Goal: Navigation & Orientation: Find specific page/section

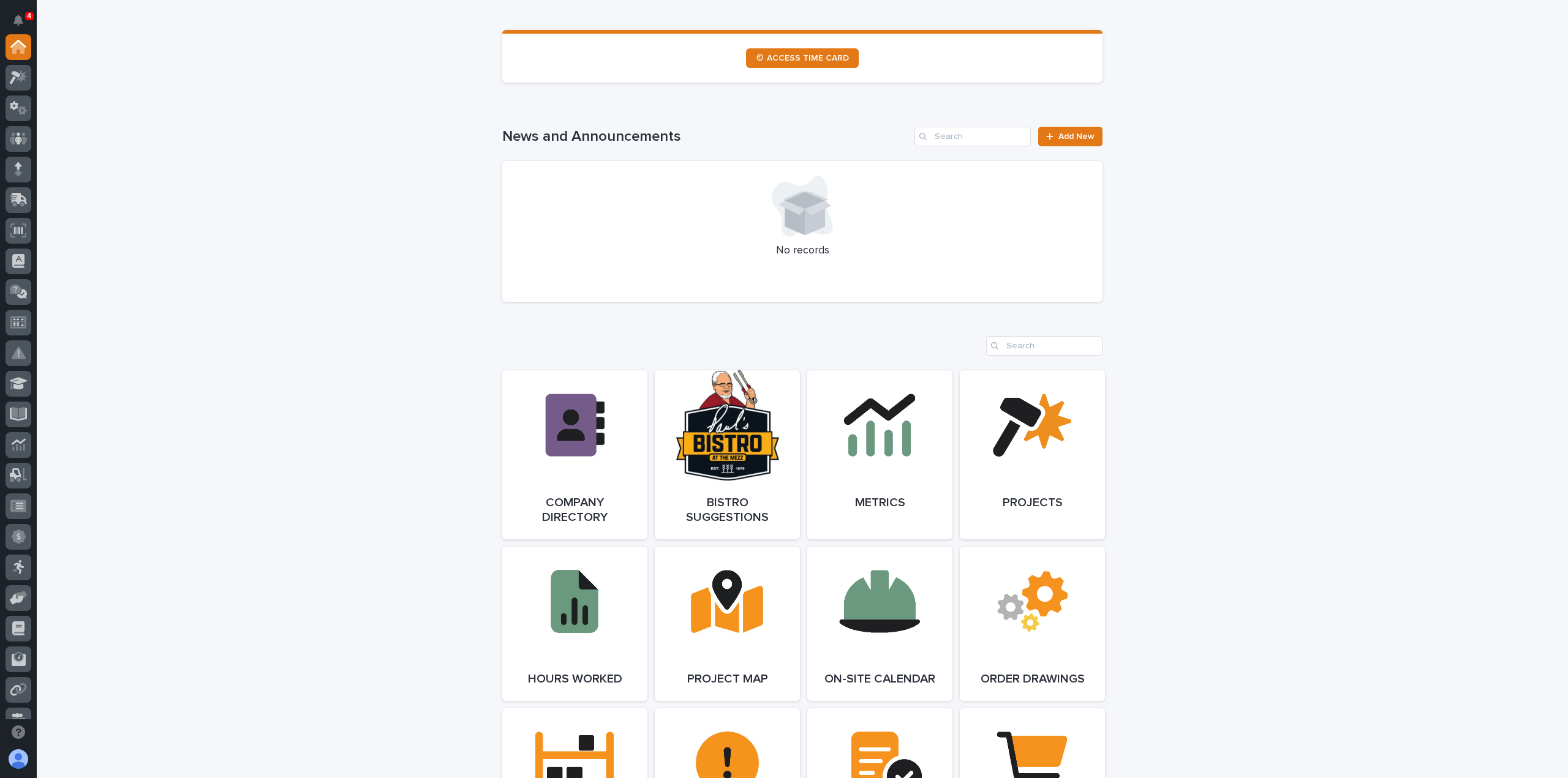
scroll to position [857, 0]
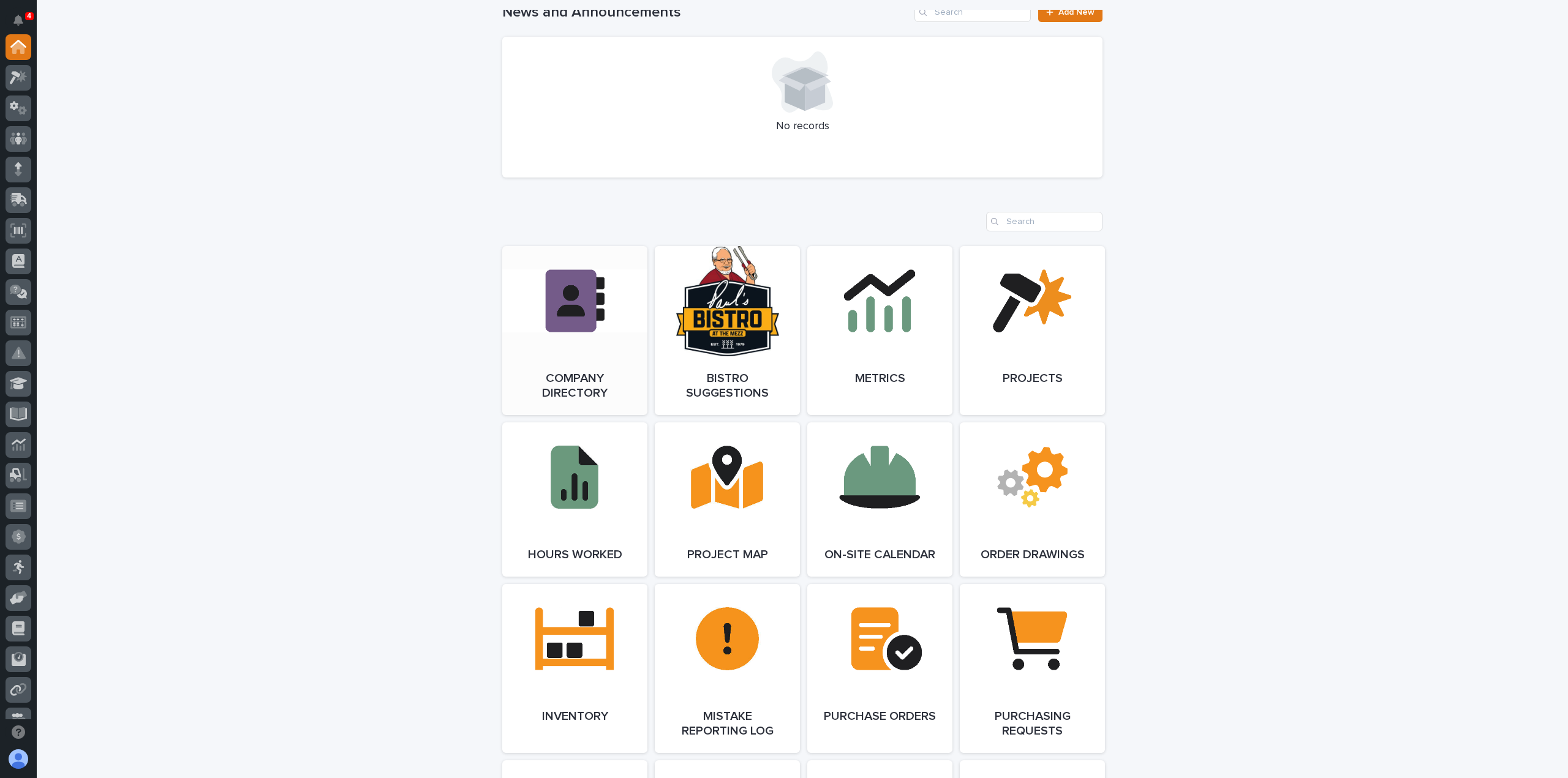
click at [603, 346] on link "Open Link" at bounding box center [575, 330] width 145 height 169
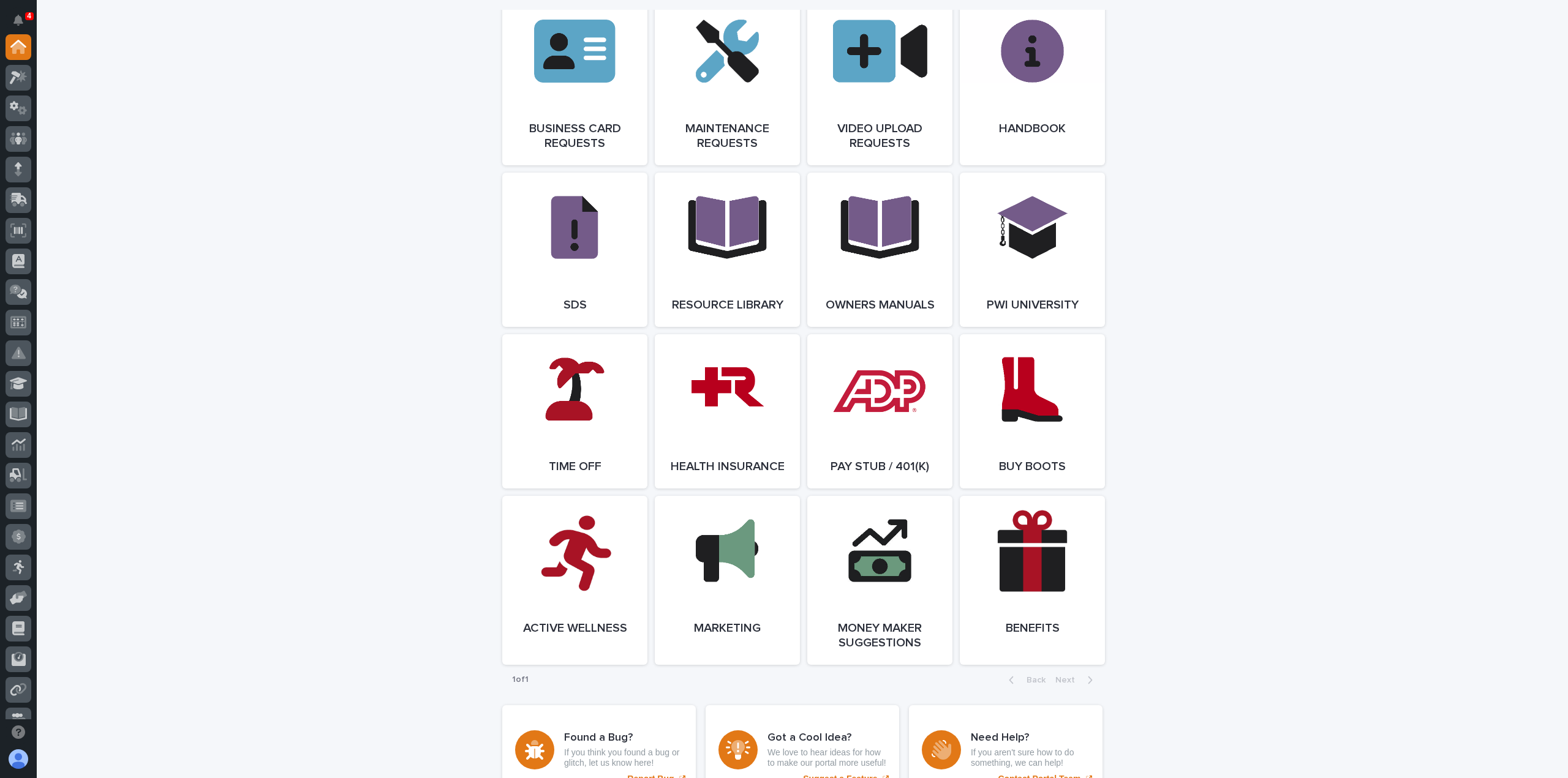
scroll to position [2081, 0]
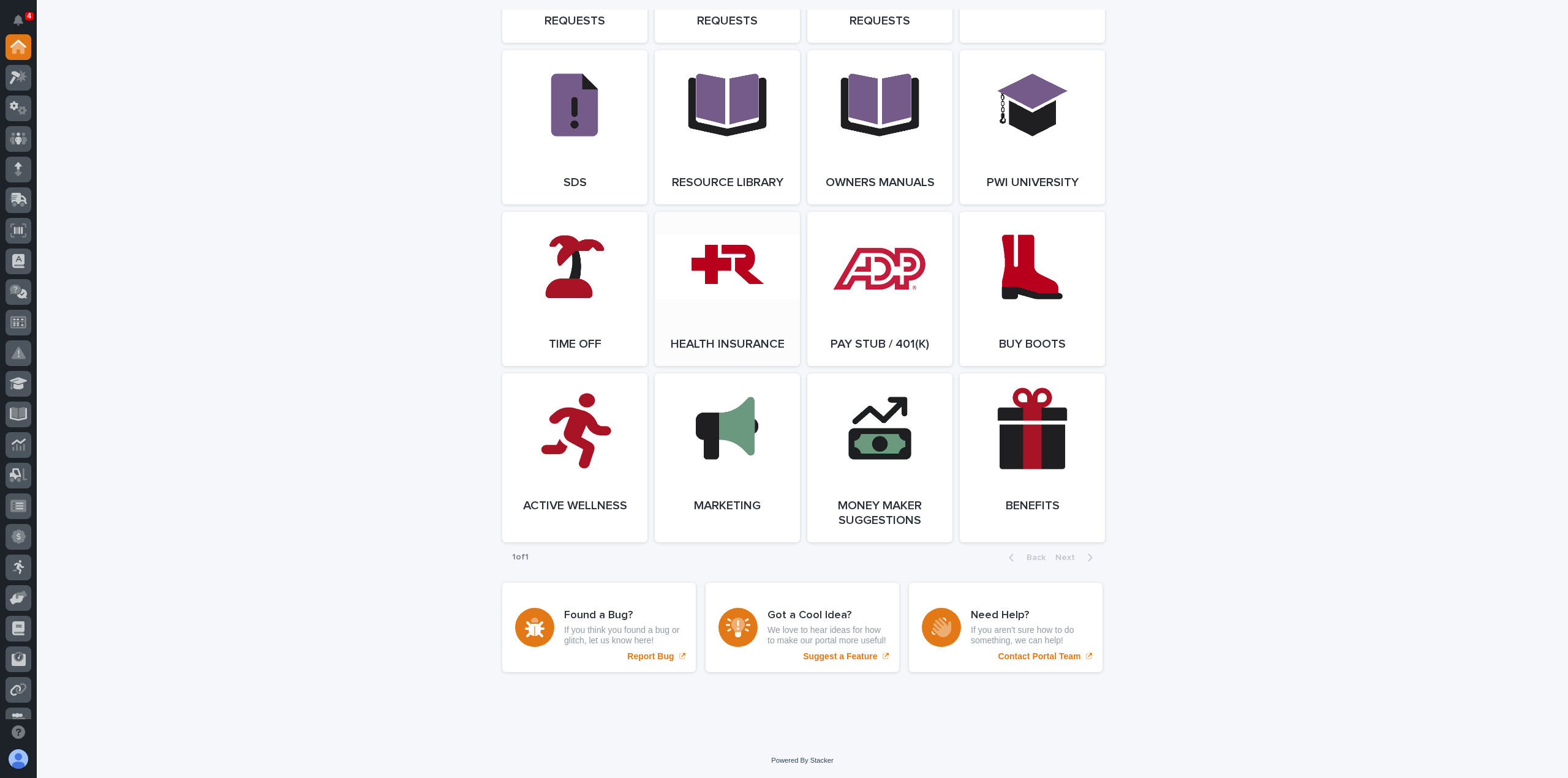
click at [748, 307] on link "Open Link" at bounding box center [727, 288] width 145 height 154
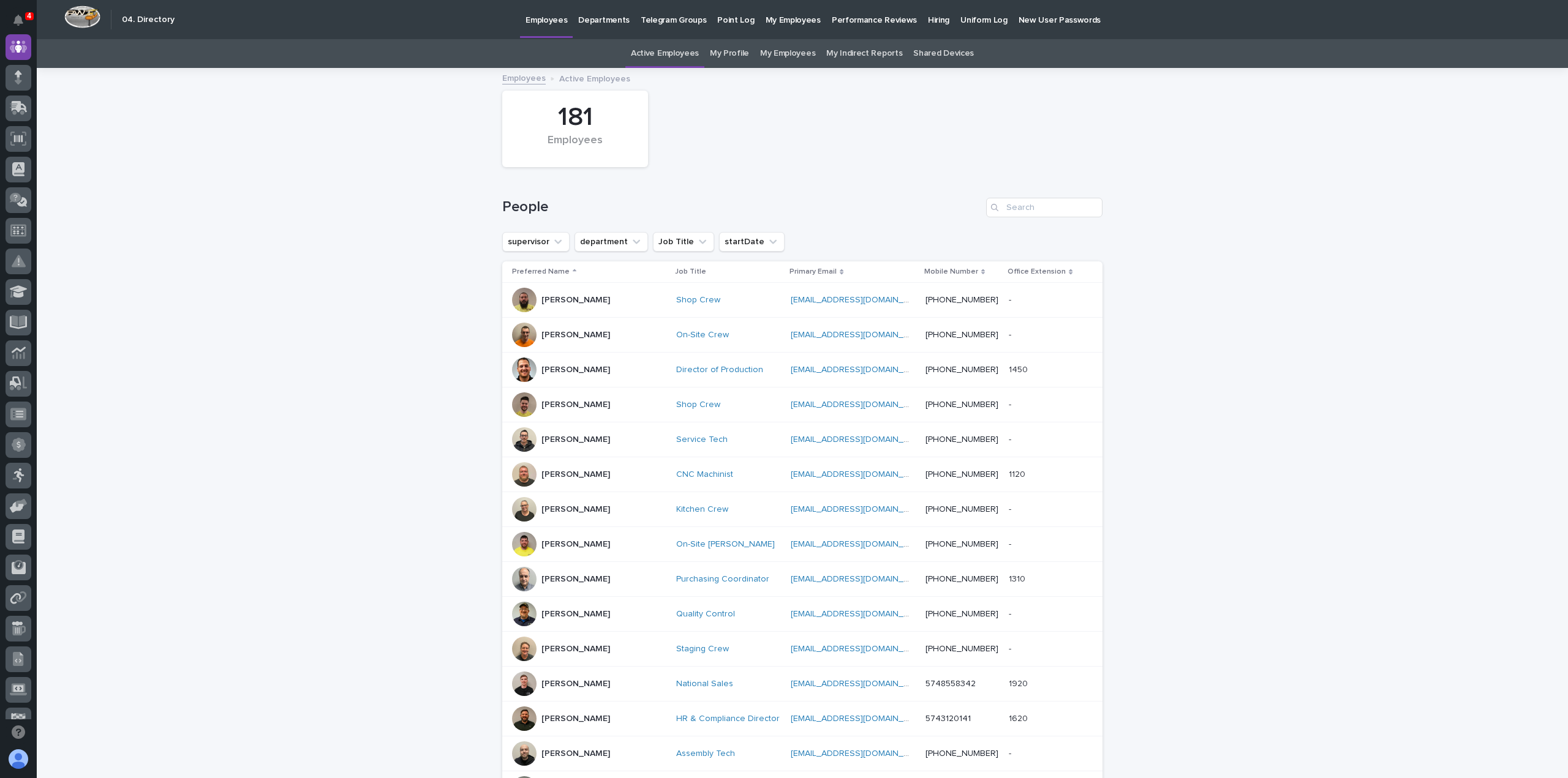
click at [592, 16] on p "Departments" at bounding box center [603, 13] width 51 height 26
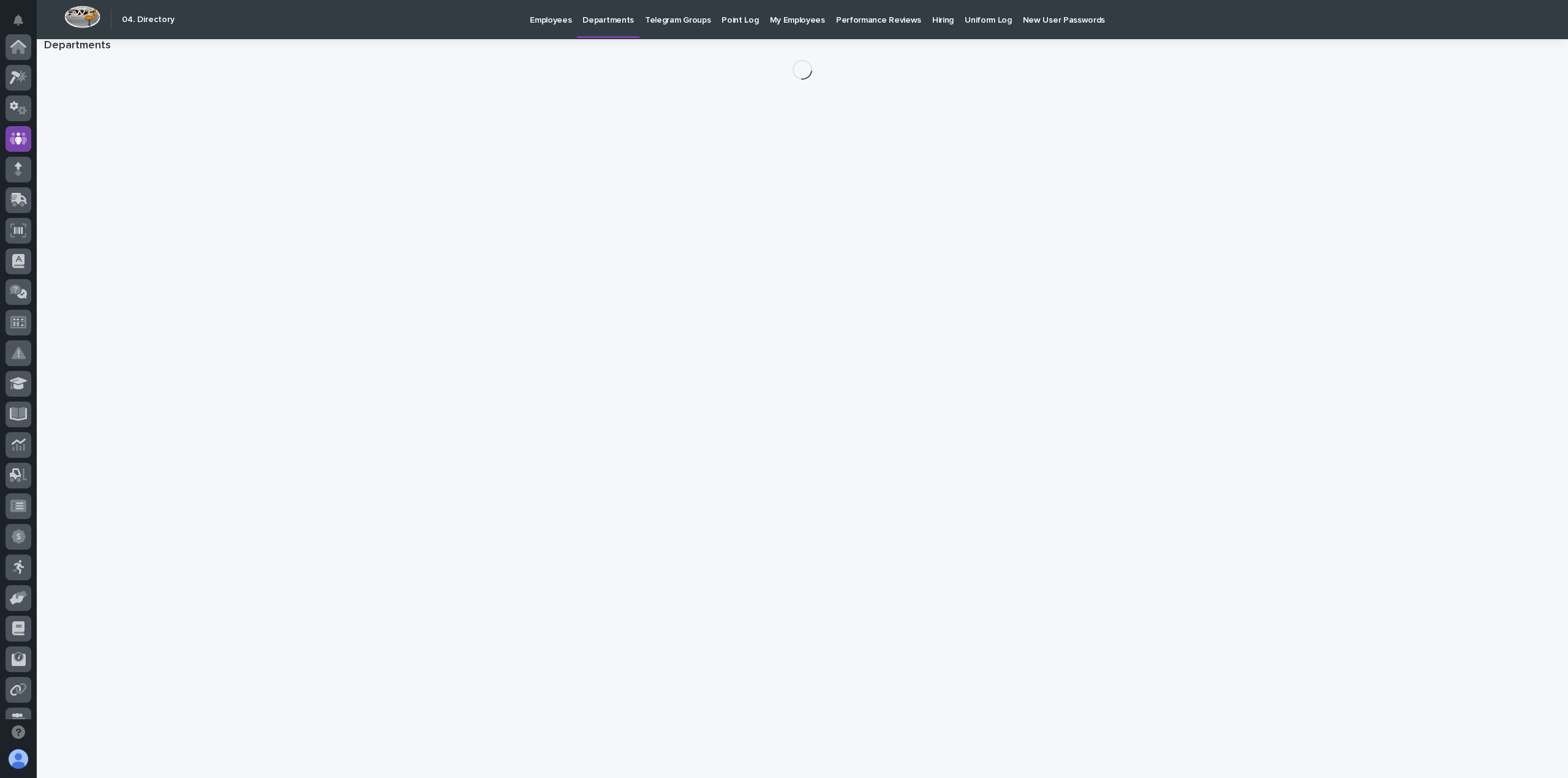
scroll to position [92, 0]
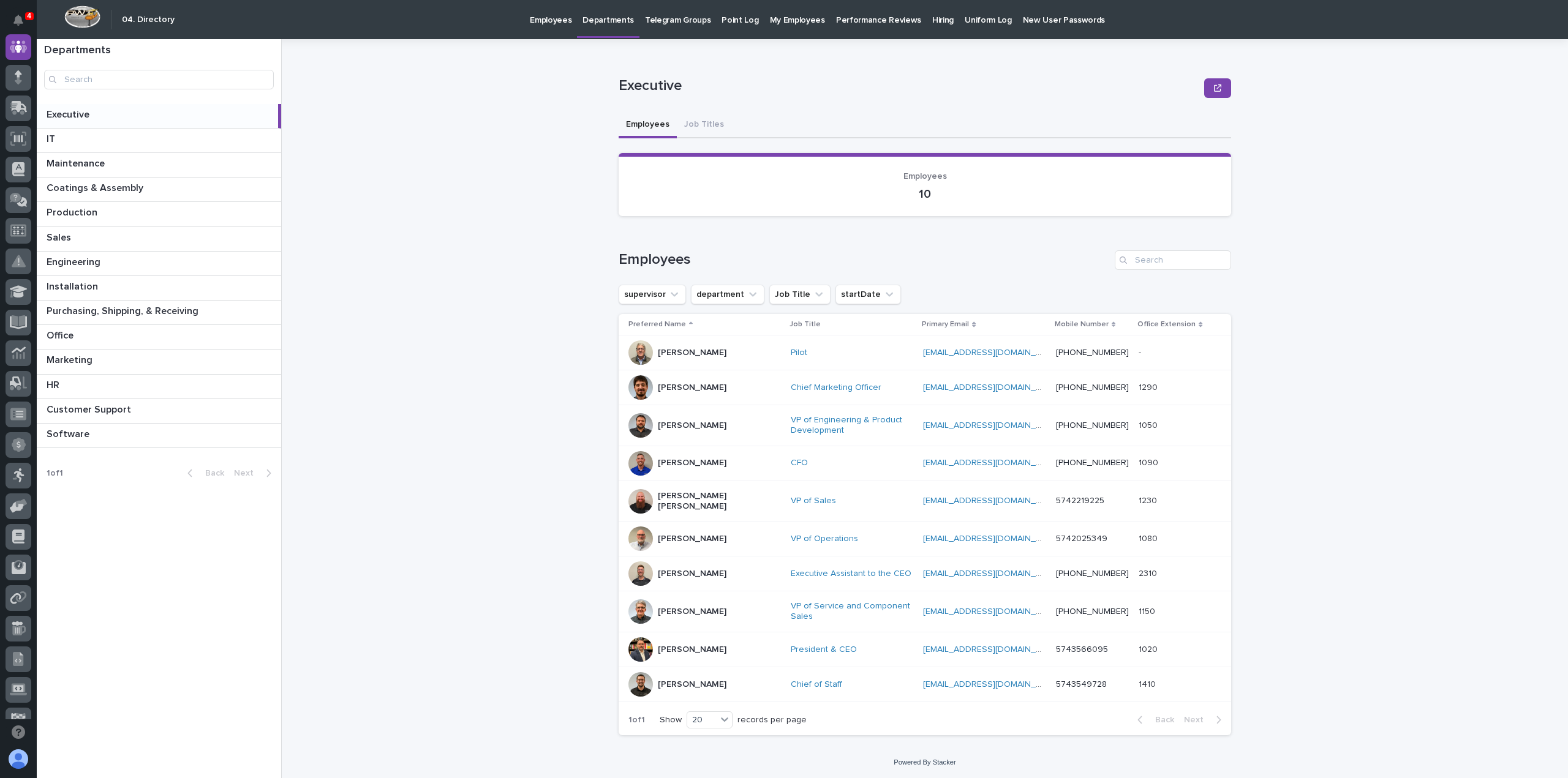
click at [133, 117] on p at bounding box center [160, 114] width 227 height 12
click at [79, 140] on p at bounding box center [161, 139] width 229 height 12
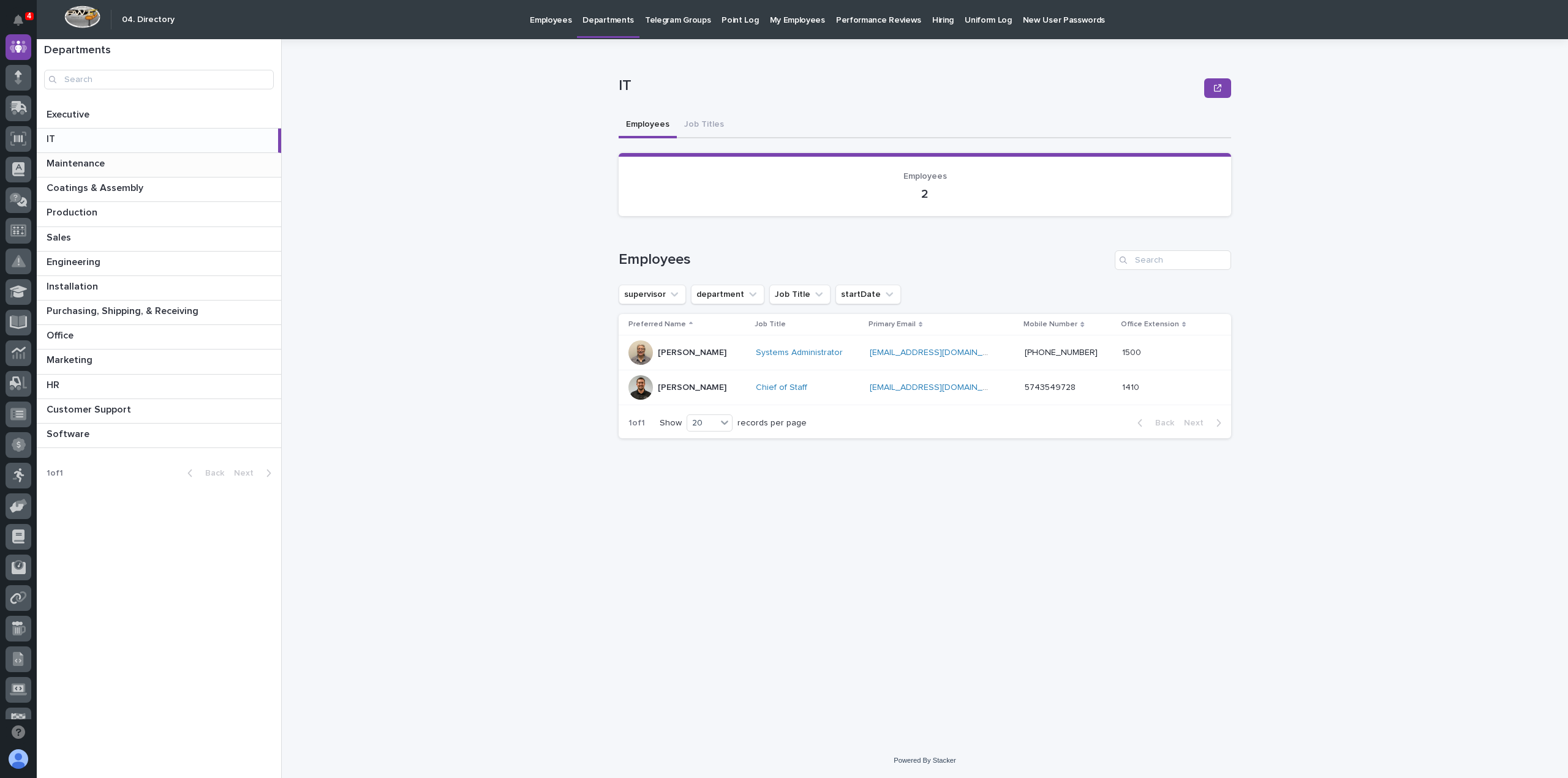
click at [85, 165] on p "Maintenance" at bounding box center [77, 162] width 61 height 14
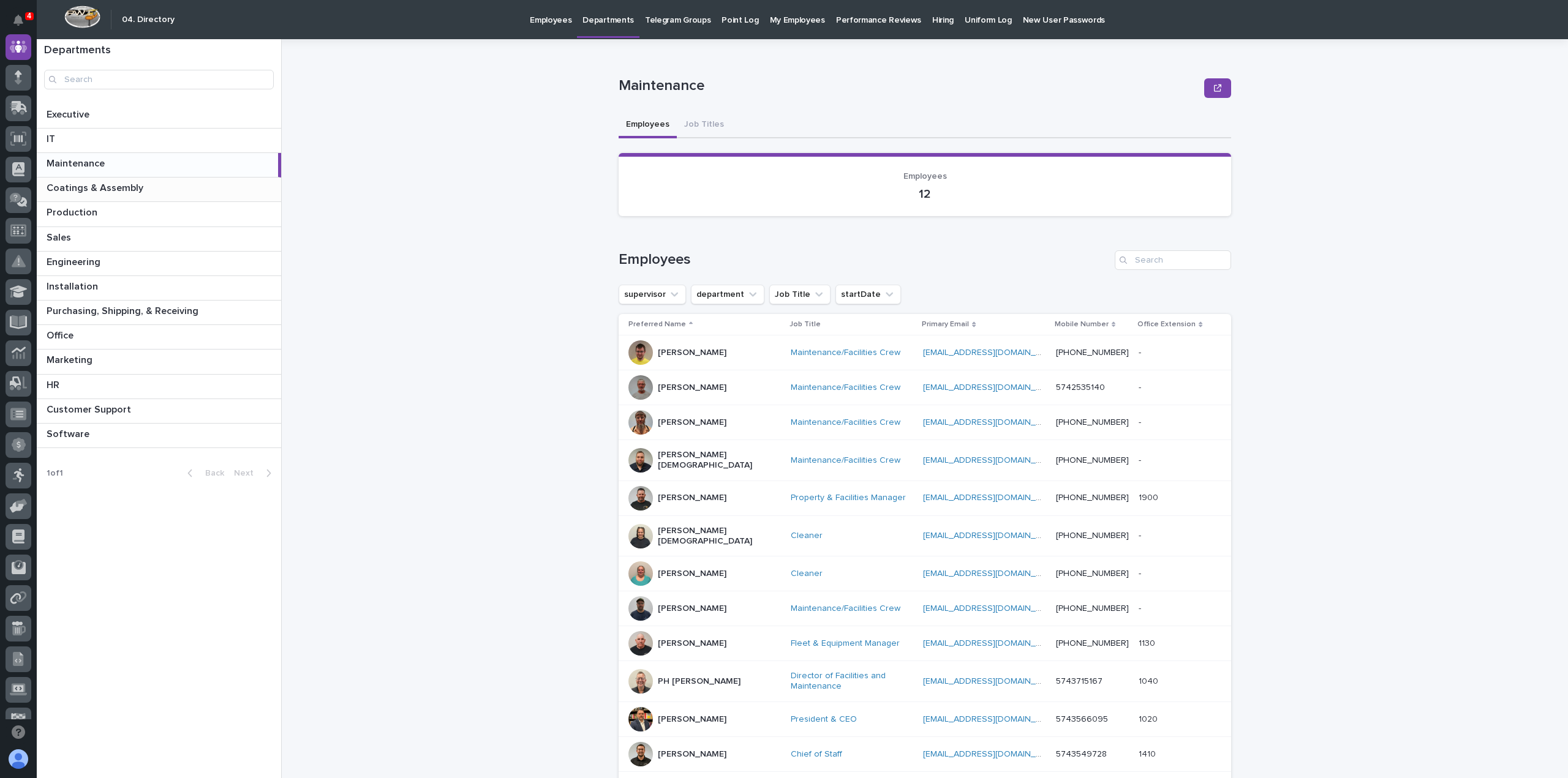
click at [86, 188] on p "Coatings & Assembly" at bounding box center [96, 187] width 99 height 14
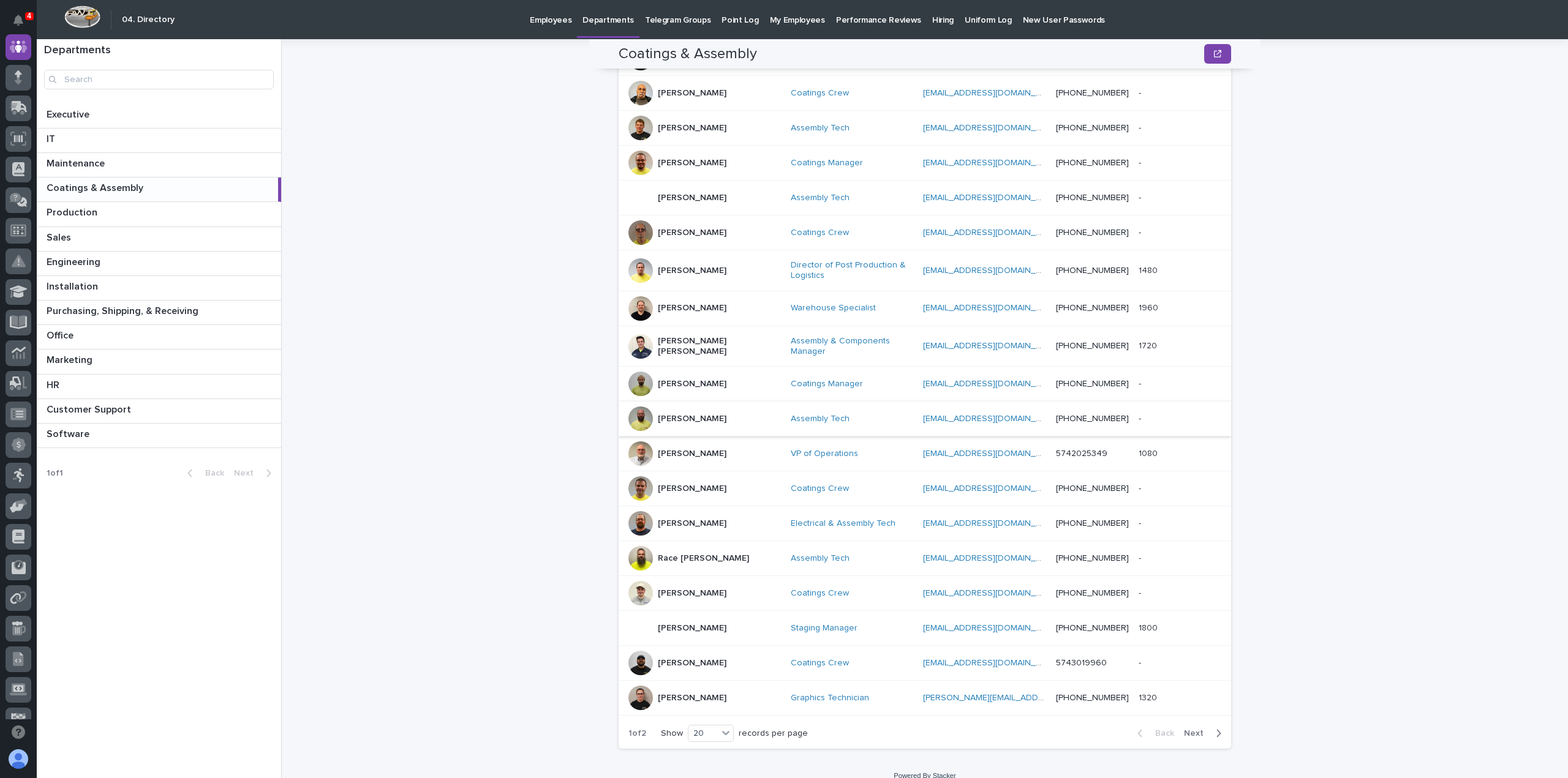
scroll to position [340, 0]
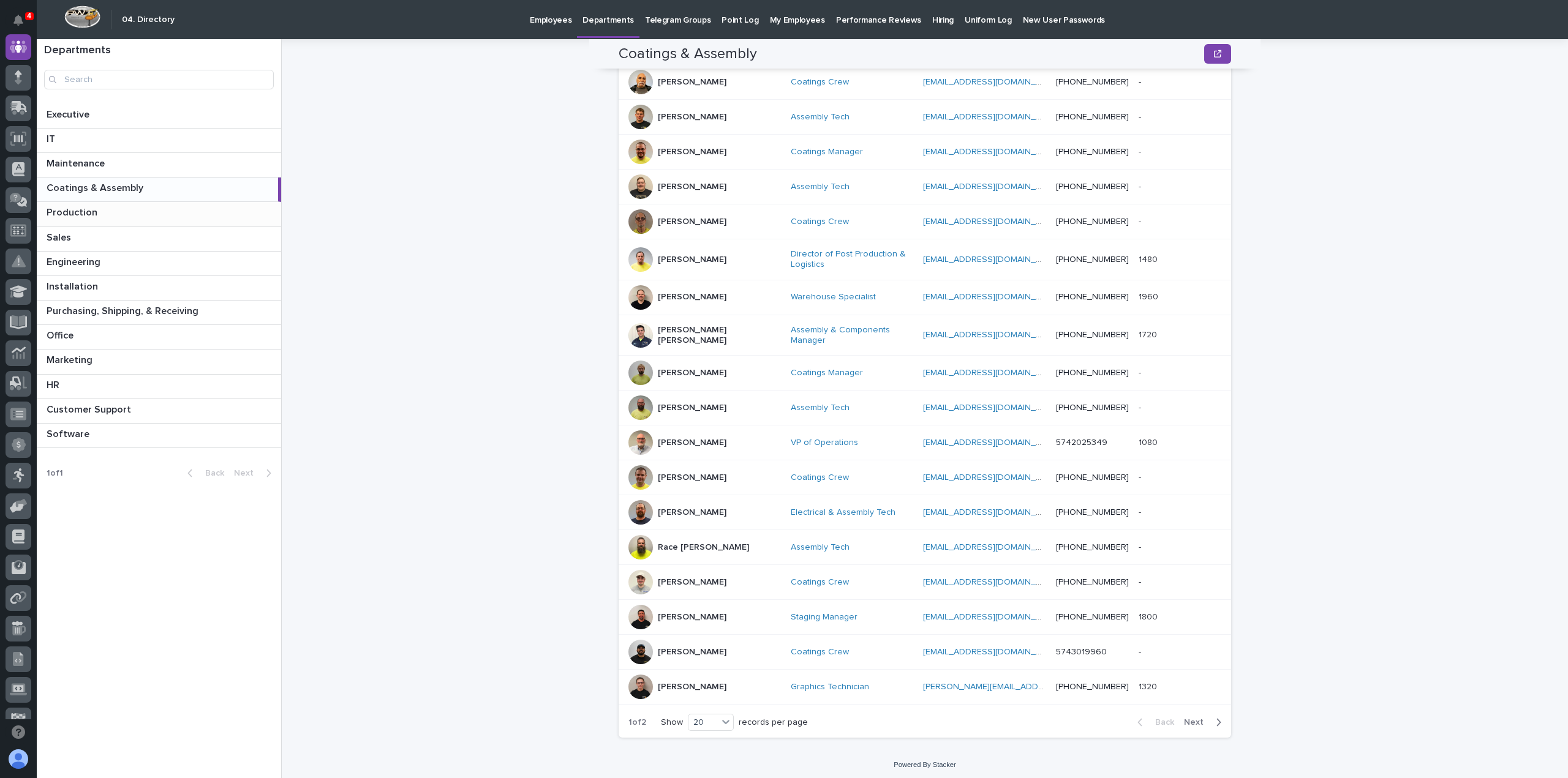
click at [106, 211] on p at bounding box center [161, 212] width 229 height 12
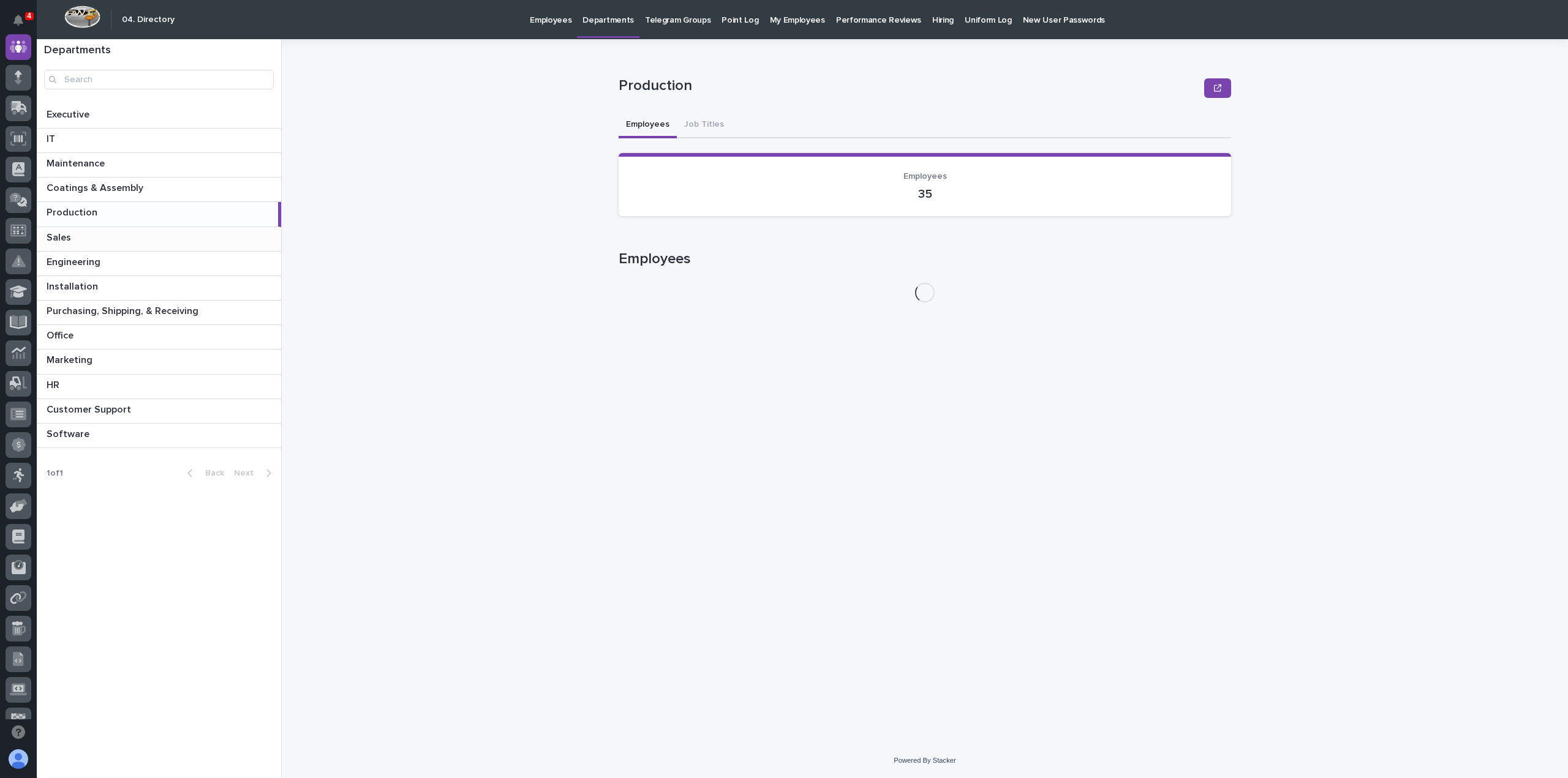
click at [72, 234] on p "Sales" at bounding box center [60, 236] width 27 height 14
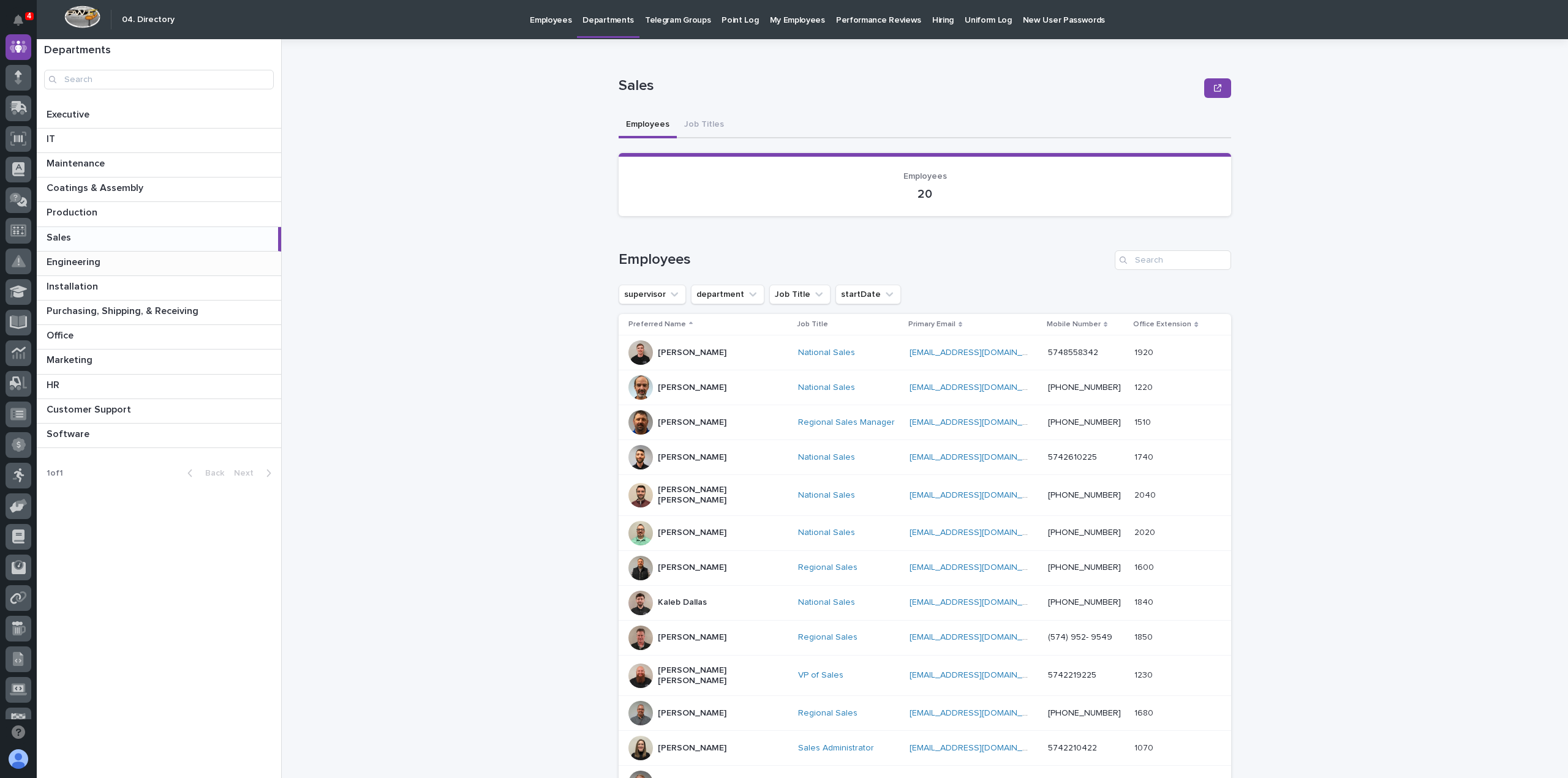
click at [109, 265] on p at bounding box center [161, 262] width 229 height 12
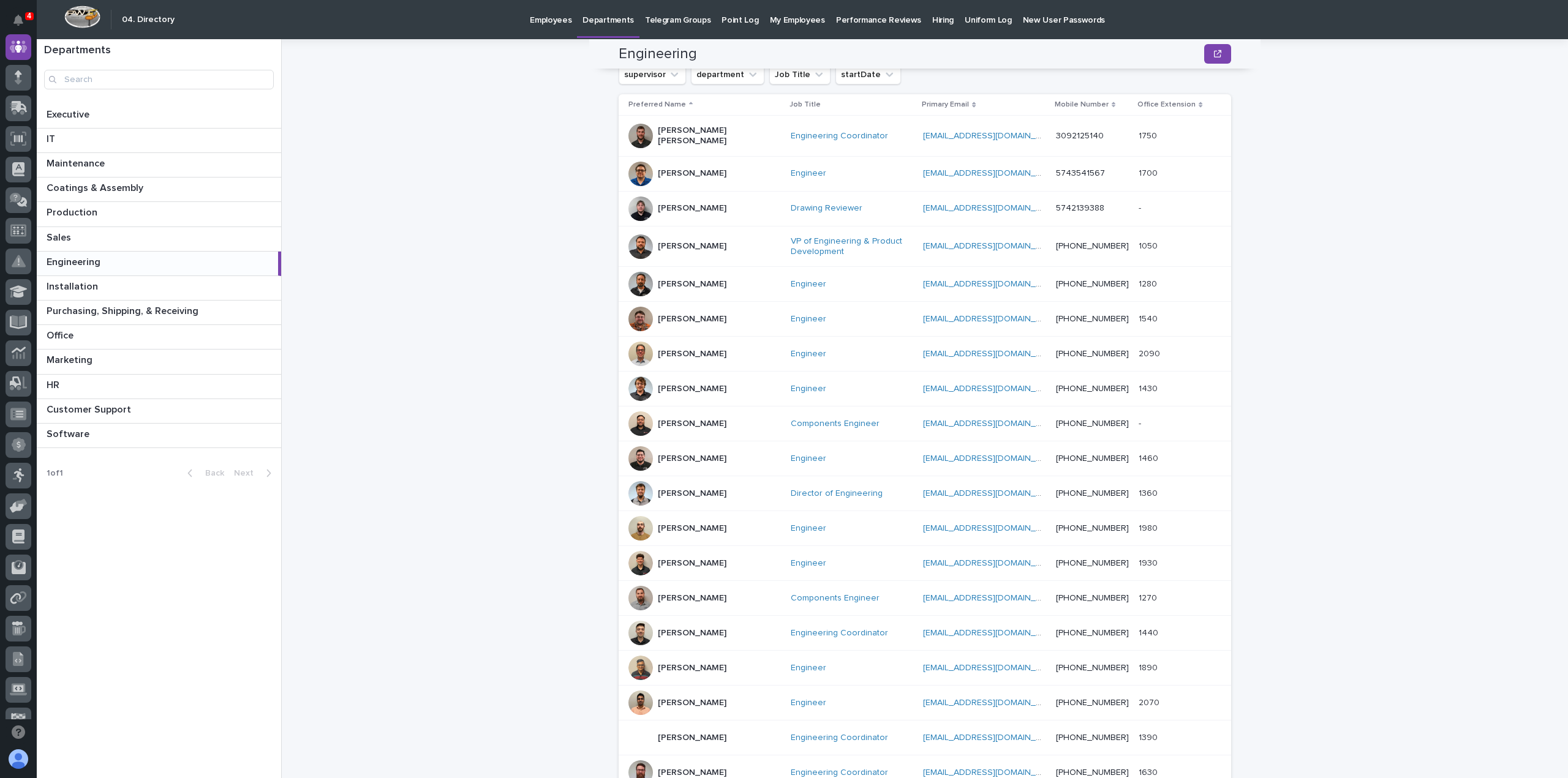
scroll to position [151, 0]
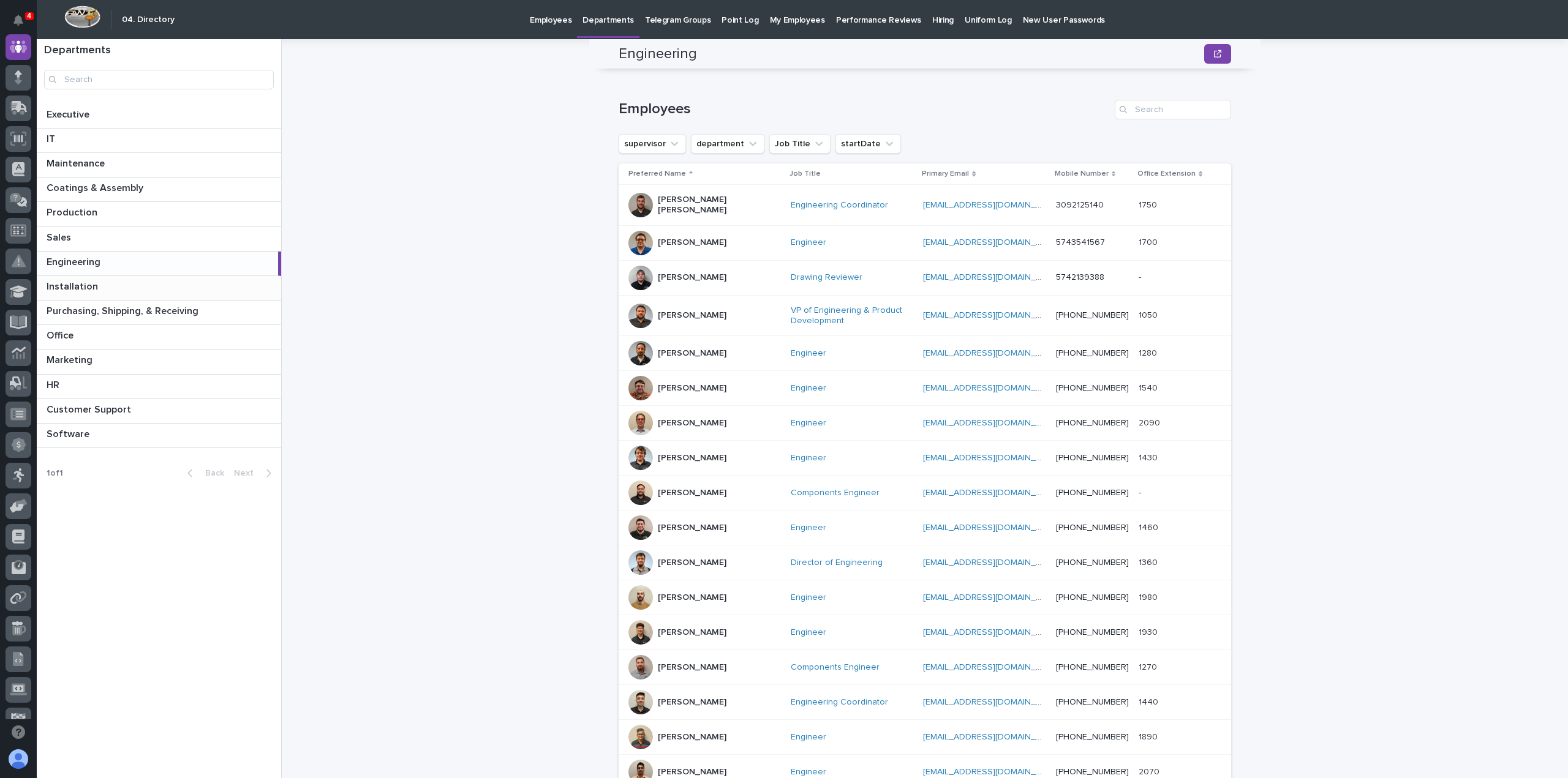
click at [142, 290] on p at bounding box center [161, 286] width 229 height 12
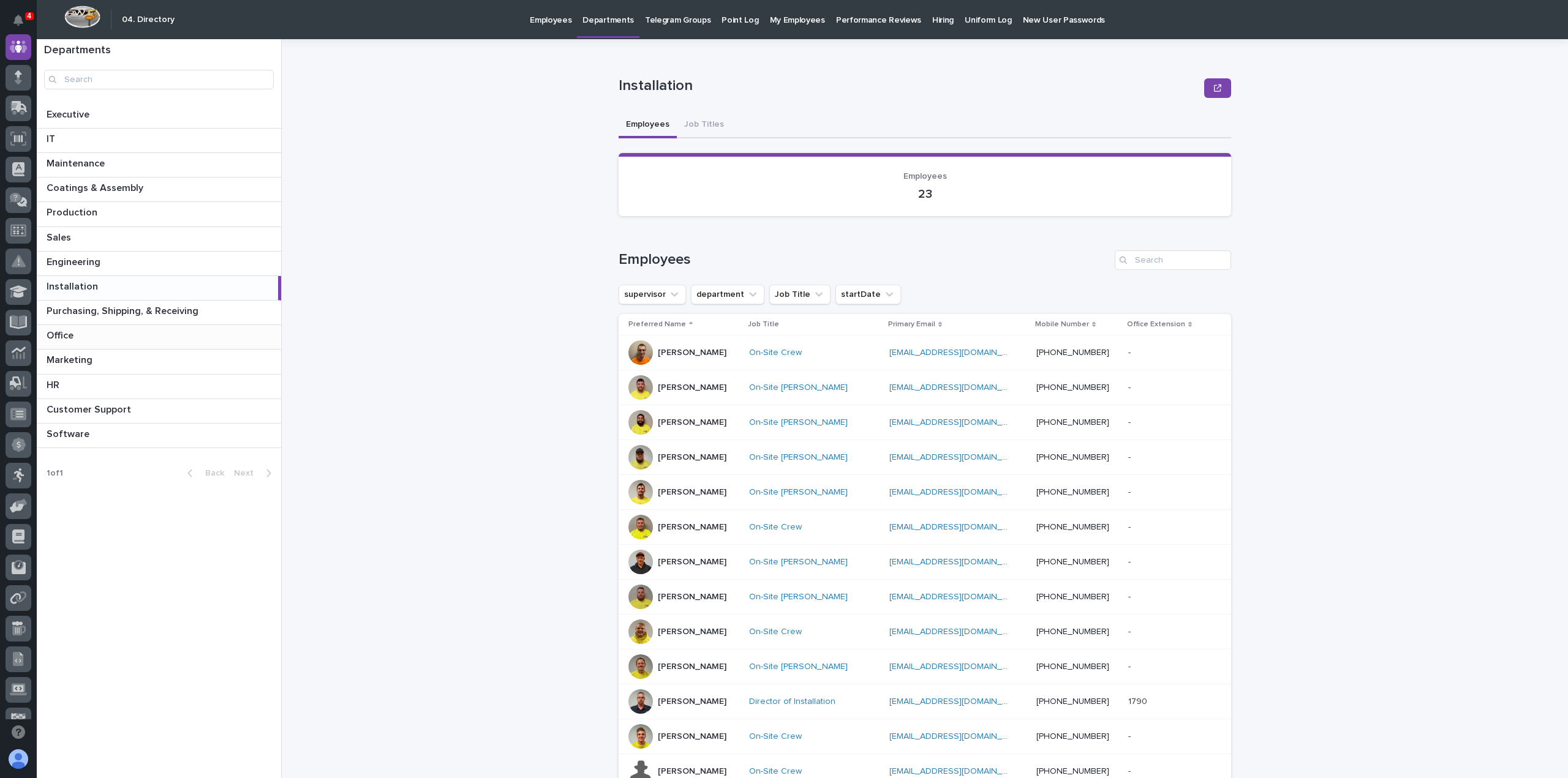
click at [108, 336] on p at bounding box center [161, 336] width 229 height 12
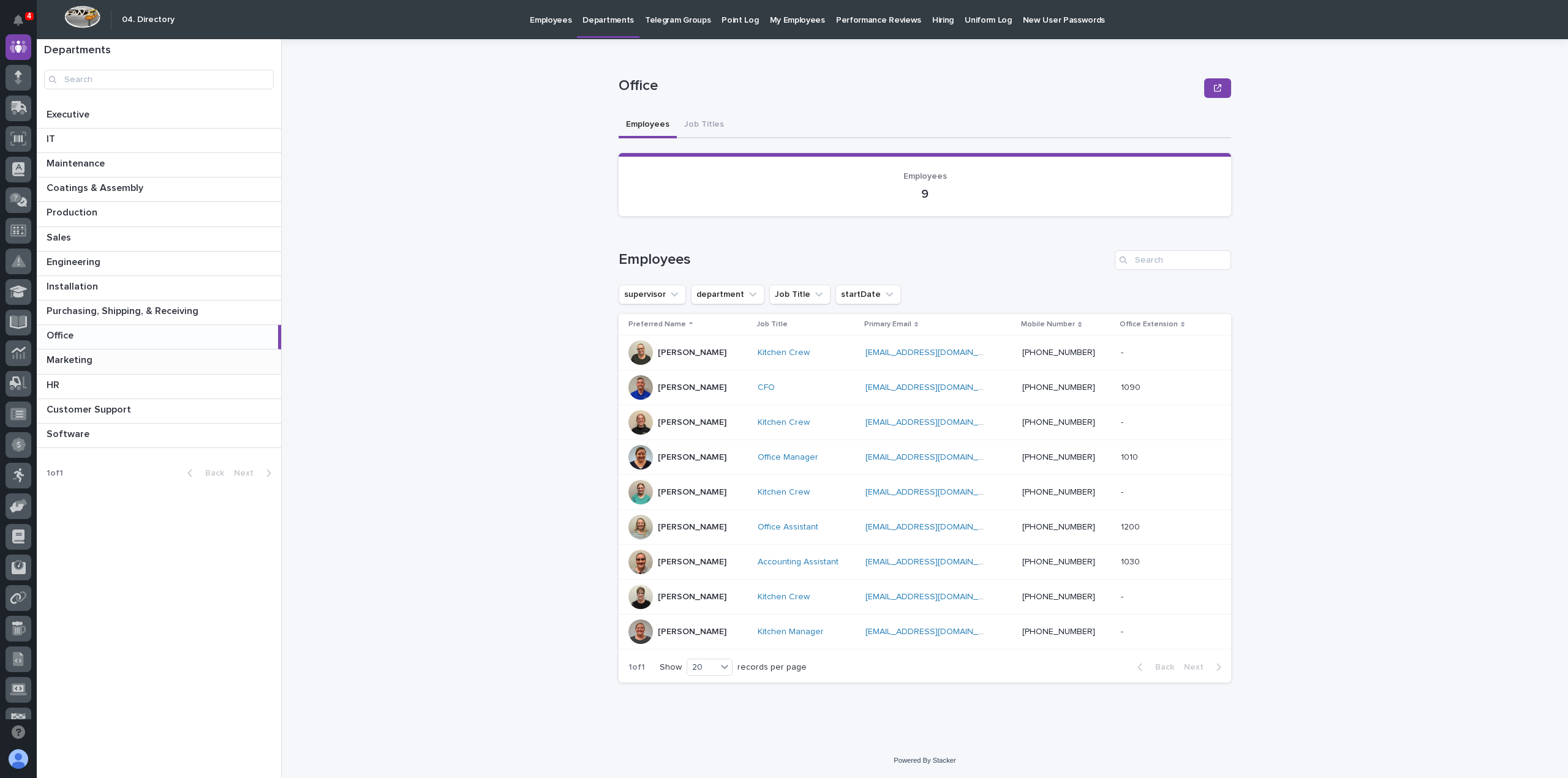
click at [76, 359] on p "Marketing" at bounding box center [71, 359] width 49 height 14
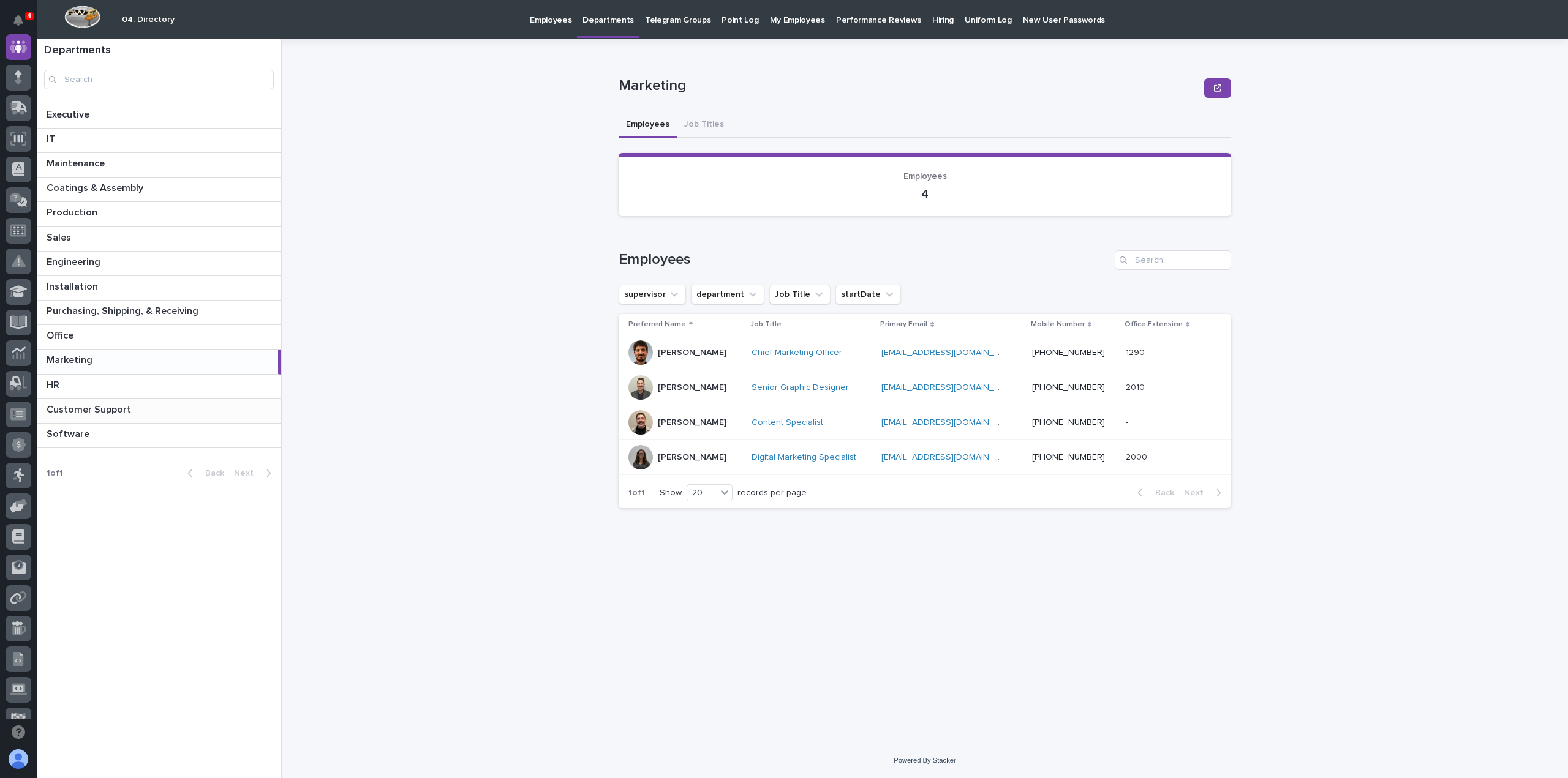
click at [89, 410] on p "Customer Support" at bounding box center [90, 408] width 87 height 14
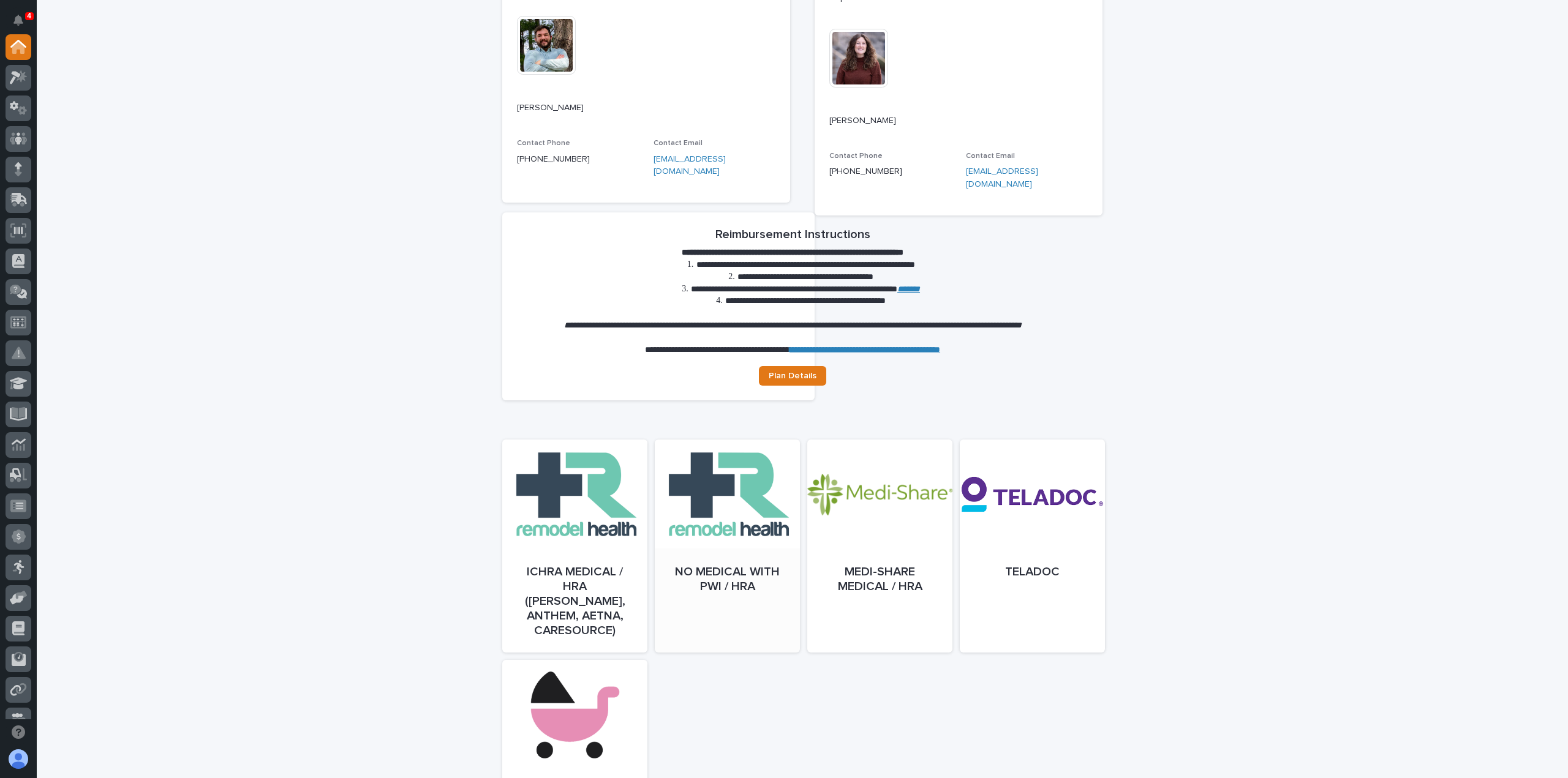
scroll to position [404, 0]
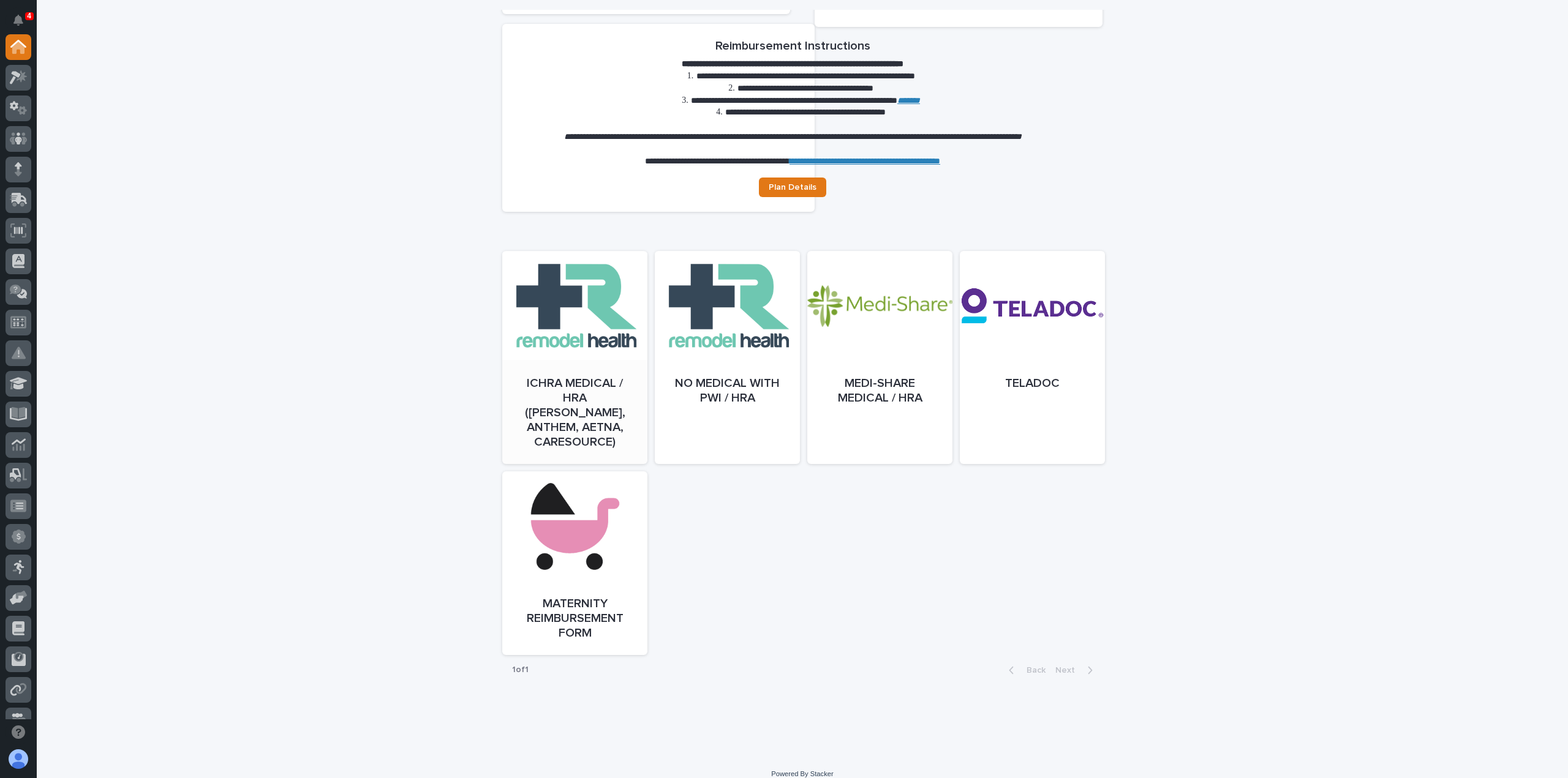
click at [540, 349] on link "Open" at bounding box center [575, 369] width 145 height 213
